Goal: Navigation & Orientation: Find specific page/section

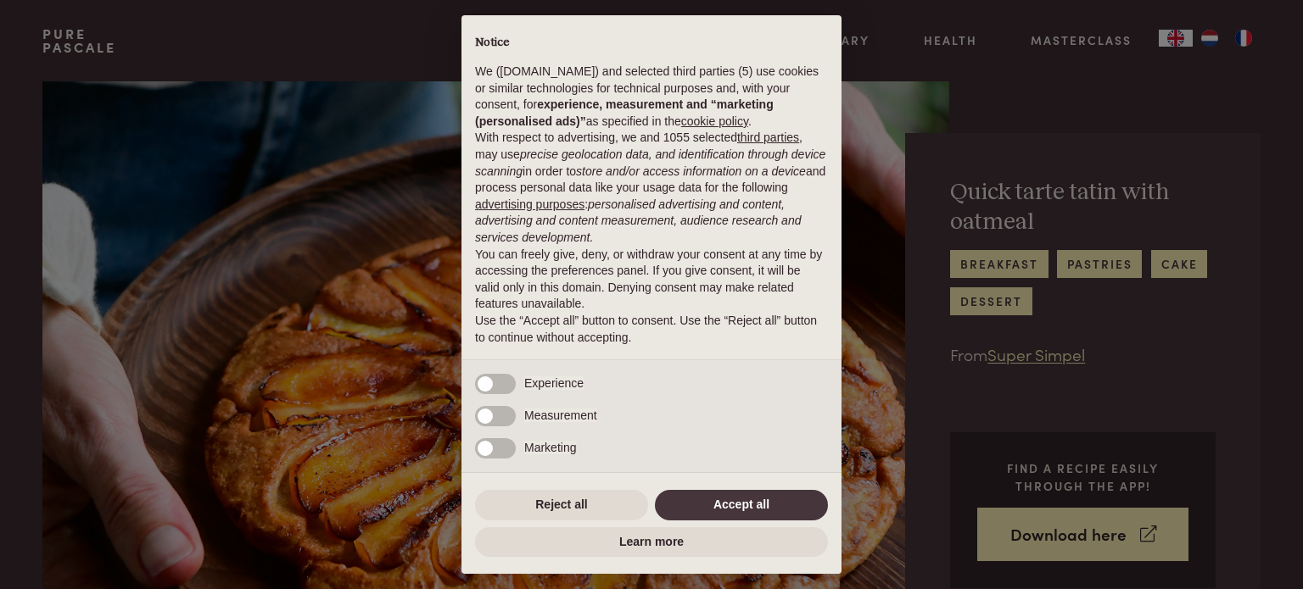
click at [1145, 367] on div "× Notice We ([DOMAIN_NAME]) and selected third parties (5) use cookies or simil…" at bounding box center [651, 294] width 1303 height 589
drag, startPoint x: 1109, startPoint y: 387, endPoint x: 934, endPoint y: 375, distance: 176.0
click at [934, 375] on div "× Notice We ([DOMAIN_NAME]) and selected third parties (5) use cookies or simil…" at bounding box center [651, 294] width 1303 height 589
click at [622, 509] on button "Reject all" at bounding box center [561, 505] width 173 height 31
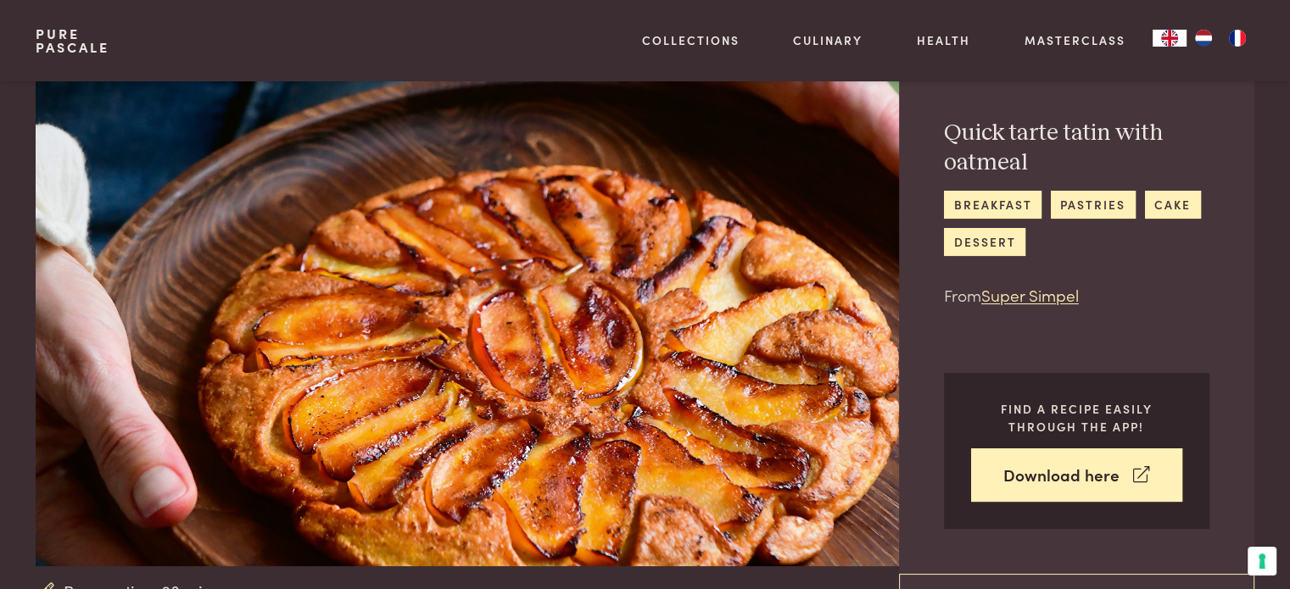
scroll to position [60, 0]
click at [1208, 33] on img "NL" at bounding box center [1203, 38] width 20 height 17
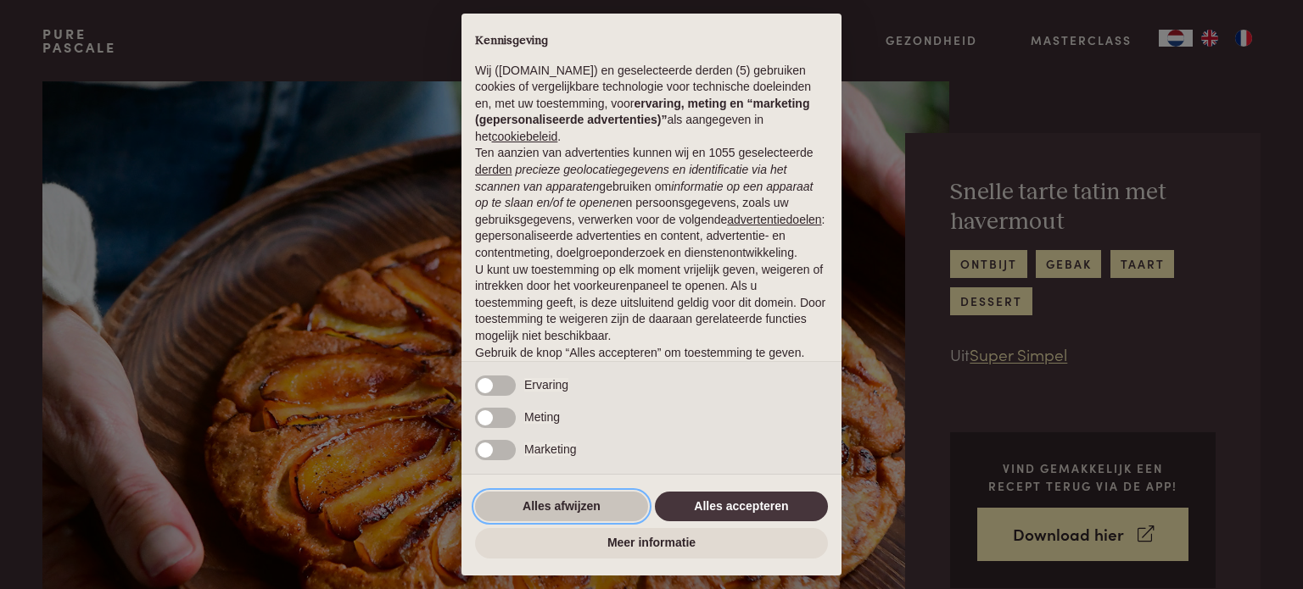
click at [621, 503] on button "Alles afwijzen" at bounding box center [561, 507] width 173 height 31
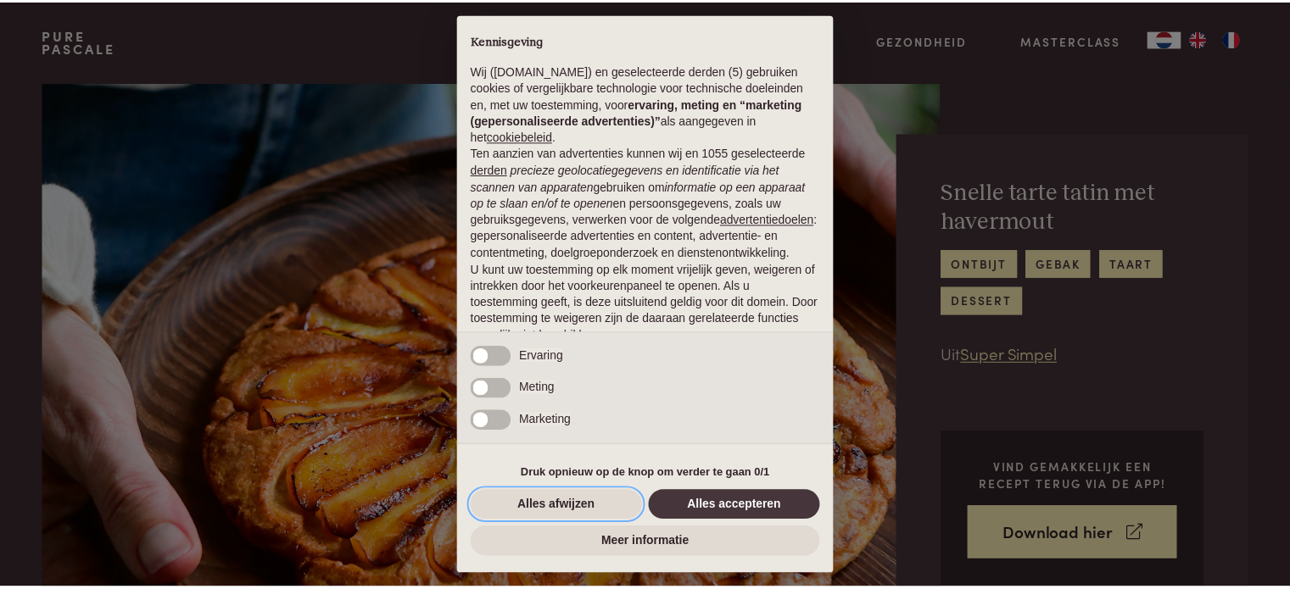
scroll to position [92, 0]
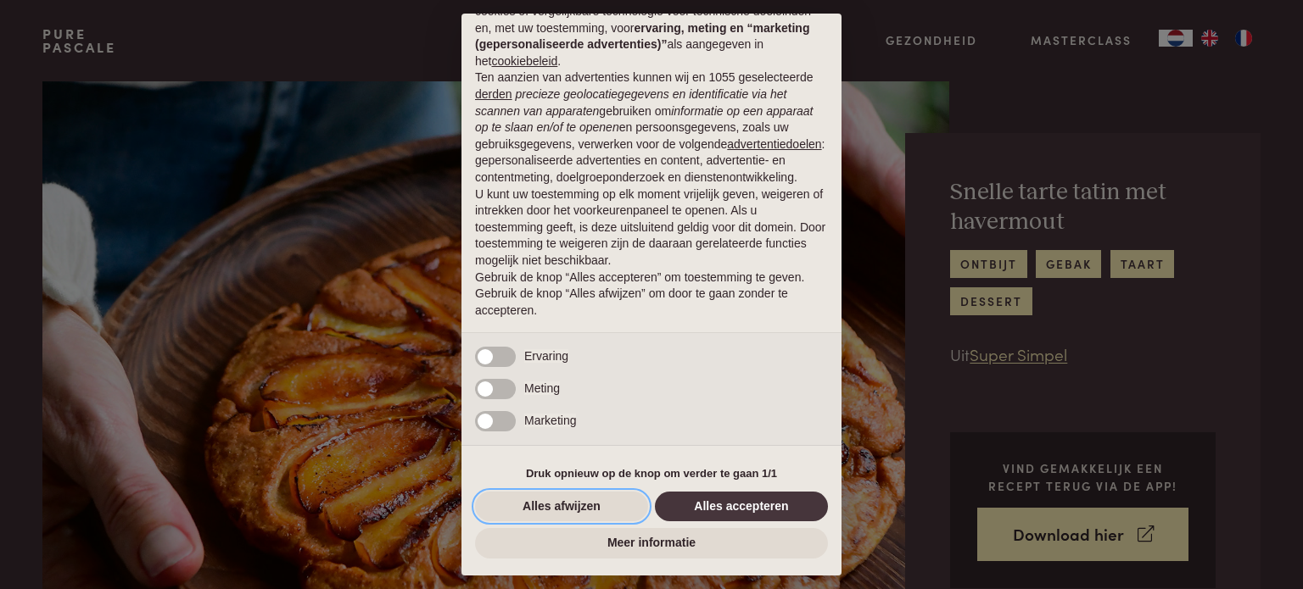
click at [621, 503] on button "Alles afwijzen" at bounding box center [561, 507] width 173 height 31
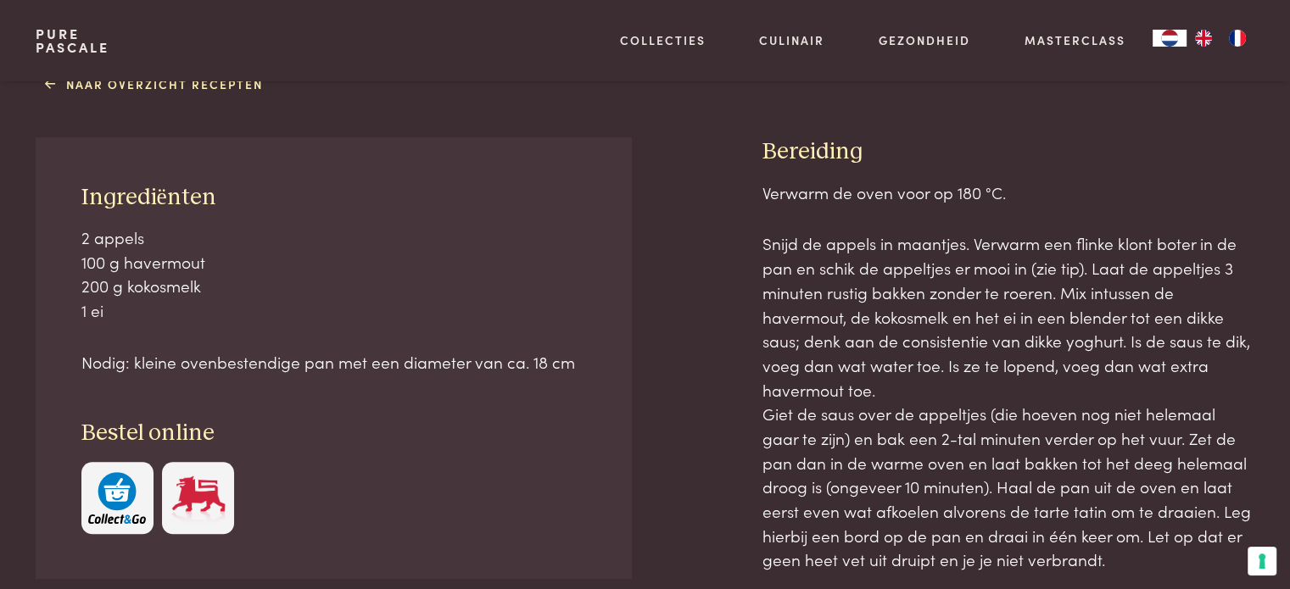
scroll to position [741, 0]
